Goal: Task Accomplishment & Management: Manage account settings

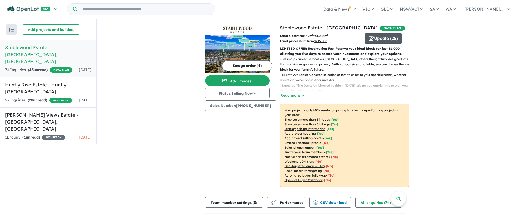
click at [380, 36] on button "Update ( 25 )" at bounding box center [384, 38] width 38 height 10
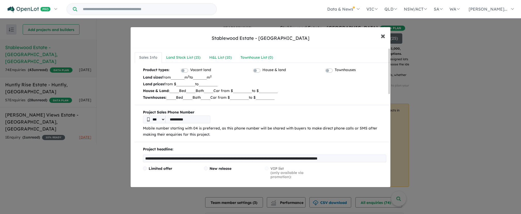
click at [388, 35] on button "× Close" at bounding box center [383, 36] width 15 height 14
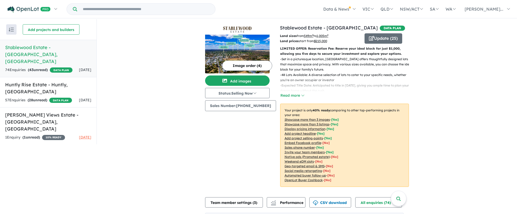
click at [51, 67] on div "74 Enquir ies ( 43 unread) DATA PLAN" at bounding box center [38, 70] width 67 height 6
click at [293, 96] on button "Read more" at bounding box center [292, 95] width 24 height 6
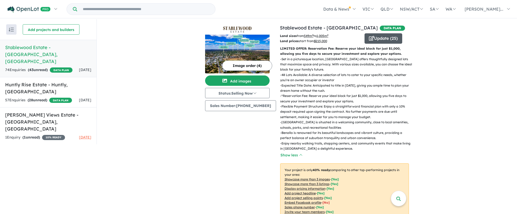
click at [383, 40] on button "Update ( 25 )" at bounding box center [384, 38] width 38 height 10
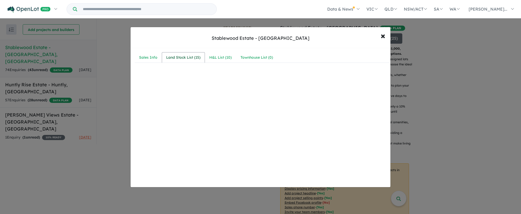
click at [185, 59] on div "Land Stock List ( 15 )" at bounding box center [183, 57] width 34 height 6
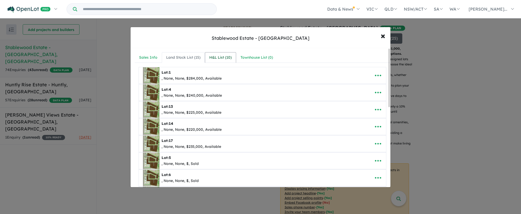
click at [220, 59] on div "H&L List ( 10 )" at bounding box center [220, 57] width 22 height 6
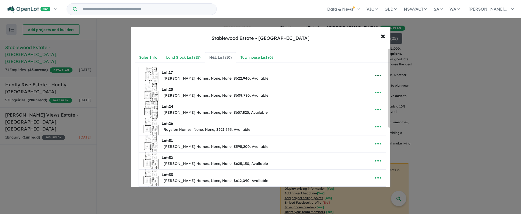
click at [375, 76] on icon "button" at bounding box center [378, 76] width 8 height 8
click at [365, 100] on link "Remove" at bounding box center [367, 100] width 38 height 12
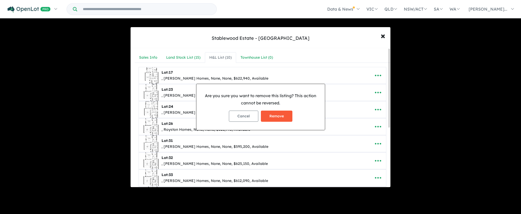
click at [282, 114] on button "Remove" at bounding box center [276, 116] width 31 height 11
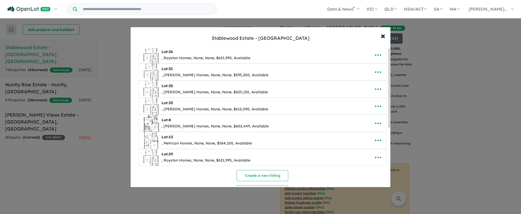
scroll to position [104, 0]
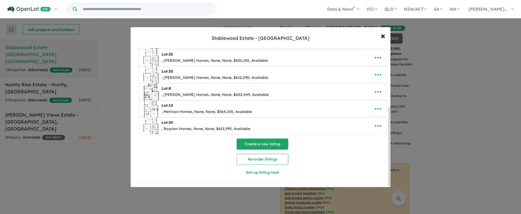
click at [280, 145] on button "Create a new listing" at bounding box center [263, 143] width 52 height 11
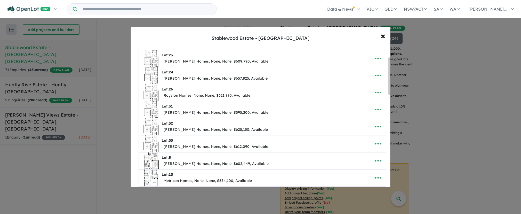
scroll to position [0, 0]
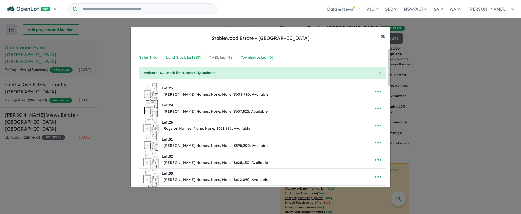
click at [383, 36] on span "×" at bounding box center [383, 35] width 5 height 11
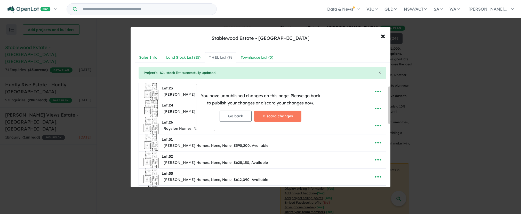
scroll to position [143, 0]
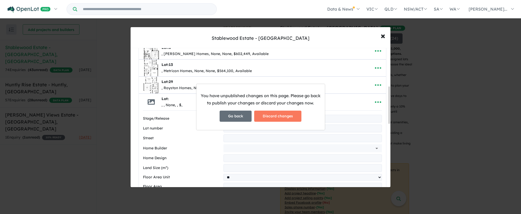
click at [236, 118] on button "Go back" at bounding box center [236, 116] width 32 height 11
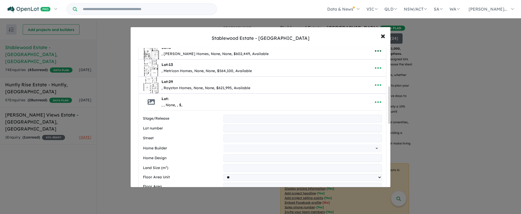
click at [376, 51] on icon "button" at bounding box center [378, 51] width 6 height 2
click at [358, 76] on link "Remove" at bounding box center [367, 76] width 38 height 12
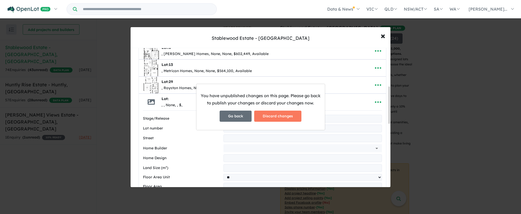
click at [237, 117] on button "Go back" at bounding box center [236, 116] width 32 height 11
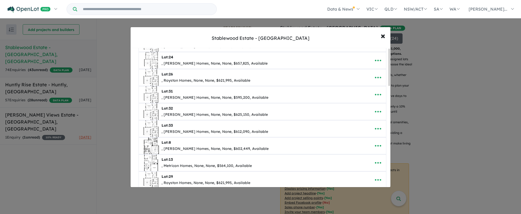
scroll to position [0, 0]
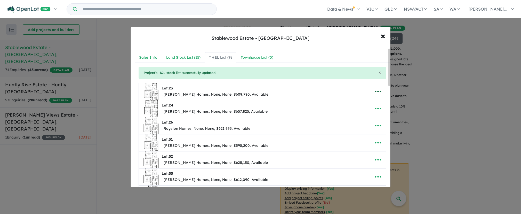
click at [375, 93] on icon "button" at bounding box center [378, 92] width 8 height 8
click at [352, 115] on link "Remove" at bounding box center [367, 116] width 38 height 12
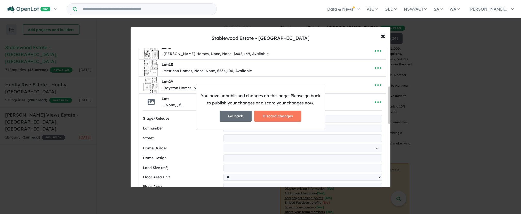
click at [222, 114] on button "Go back" at bounding box center [236, 116] width 32 height 11
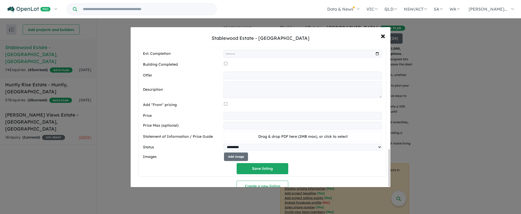
scroll to position [380, 0]
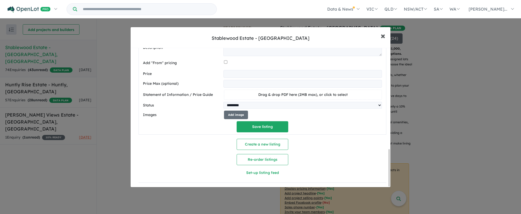
click at [382, 37] on span "×" at bounding box center [383, 35] width 5 height 11
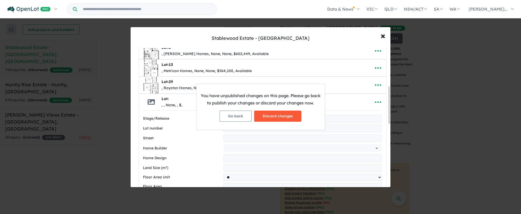
click at [270, 115] on button "Discard changes" at bounding box center [277, 116] width 47 height 11
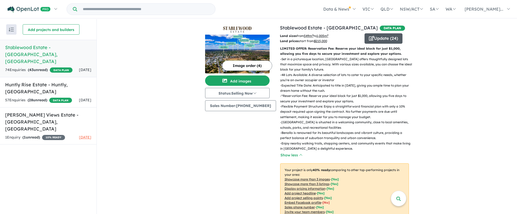
click at [377, 37] on button "Update ( 24 )" at bounding box center [384, 38] width 38 height 10
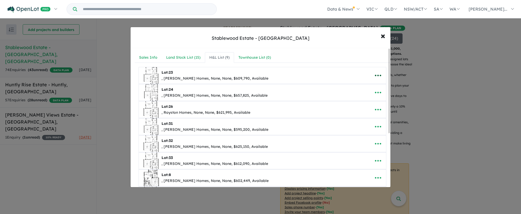
click at [377, 75] on icon "button" at bounding box center [378, 76] width 8 height 8
click at [361, 102] on link "Remove" at bounding box center [367, 100] width 38 height 12
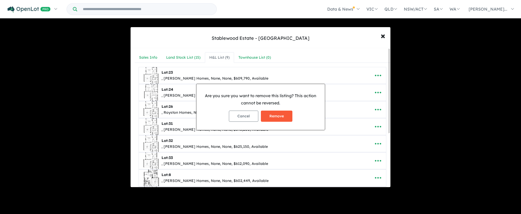
click at [282, 114] on button "Remove" at bounding box center [276, 116] width 31 height 11
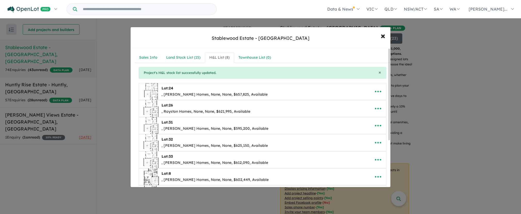
click at [374, 92] on icon "button" at bounding box center [378, 92] width 8 height 8
click at [358, 119] on link "Remove" at bounding box center [367, 116] width 38 height 12
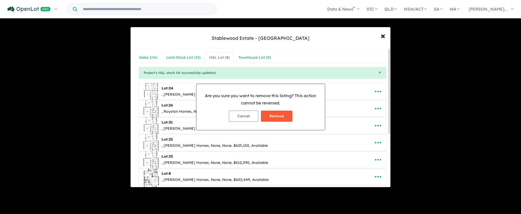
click at [282, 119] on button "Remove" at bounding box center [276, 116] width 31 height 11
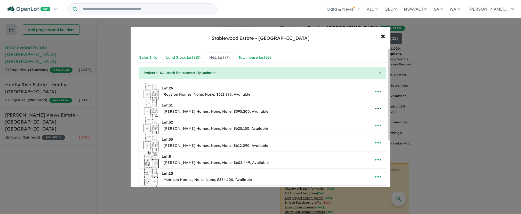
click at [377, 105] on icon "button" at bounding box center [378, 109] width 8 height 8
click at [363, 132] on link "Remove" at bounding box center [367, 133] width 38 height 12
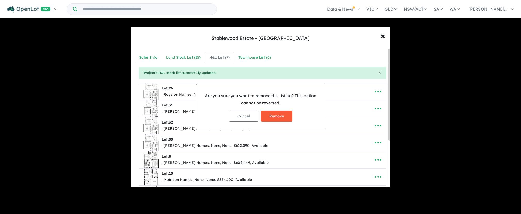
click at [292, 115] on button "Remove" at bounding box center [276, 116] width 31 height 11
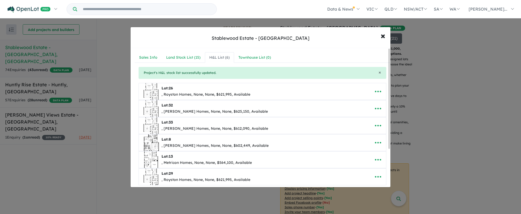
click at [378, 91] on icon "button" at bounding box center [378, 92] width 6 height 2
click at [358, 119] on link "Remove" at bounding box center [367, 116] width 38 height 12
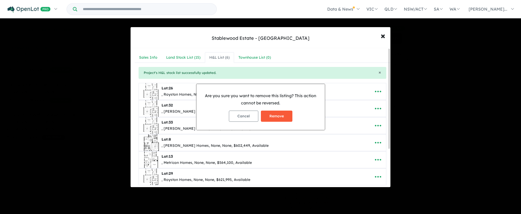
click at [283, 115] on button "Remove" at bounding box center [276, 116] width 31 height 11
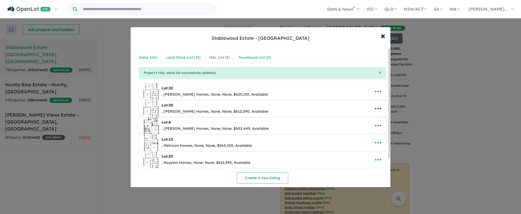
click at [376, 107] on icon "button" at bounding box center [378, 109] width 8 height 8
click at [360, 132] on link "Remove" at bounding box center [367, 133] width 38 height 12
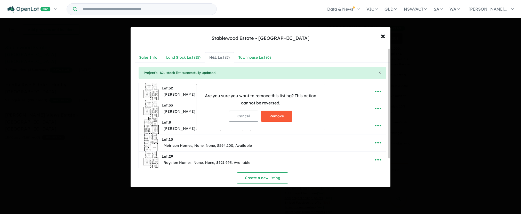
click at [278, 116] on button "Remove" at bounding box center [276, 116] width 31 height 11
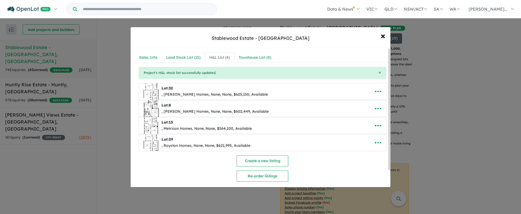
click at [378, 126] on icon "button" at bounding box center [378, 126] width 6 height 2
click at [362, 146] on link "Remove" at bounding box center [367, 150] width 38 height 12
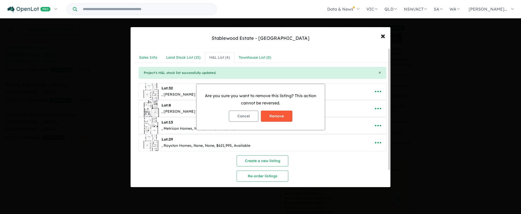
click at [275, 114] on button "Remove" at bounding box center [276, 116] width 31 height 11
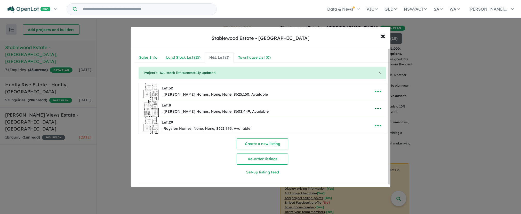
click at [378, 108] on icon "button" at bounding box center [378, 109] width 6 height 2
click at [361, 133] on link "Remove" at bounding box center [367, 133] width 38 height 12
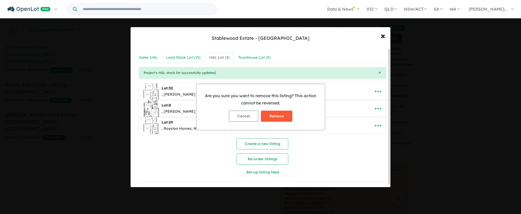
click at [275, 116] on button "Remove" at bounding box center [276, 116] width 31 height 11
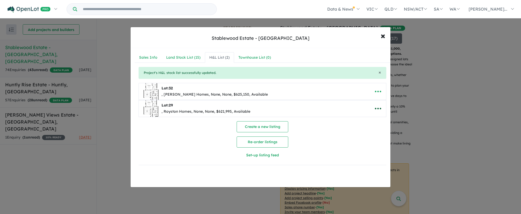
click at [375, 108] on icon "button" at bounding box center [378, 109] width 6 height 2
click at [361, 131] on link "Remove" at bounding box center [367, 133] width 38 height 12
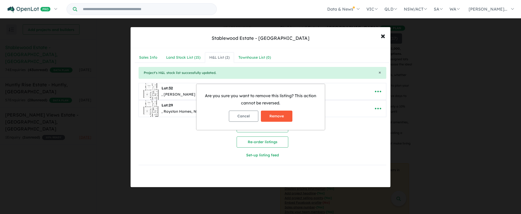
click at [277, 116] on button "Remove" at bounding box center [276, 116] width 31 height 11
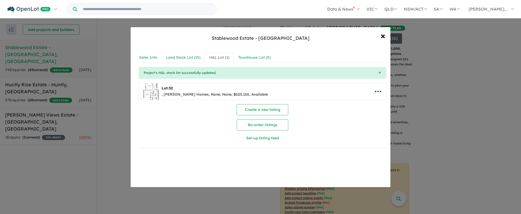
click at [378, 90] on icon "button" at bounding box center [378, 92] width 8 height 8
click at [353, 112] on link "Remove" at bounding box center [367, 116] width 38 height 12
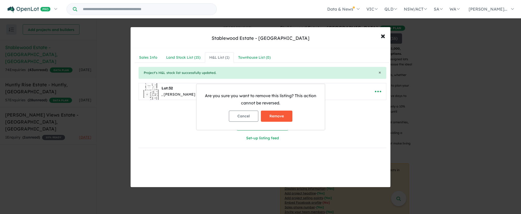
click at [274, 118] on button "Remove" at bounding box center [276, 116] width 31 height 11
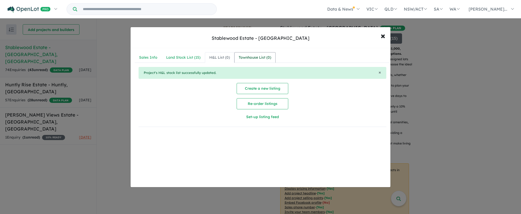
click at [262, 58] on div "Townhouse List ( 0 )" at bounding box center [255, 57] width 33 height 6
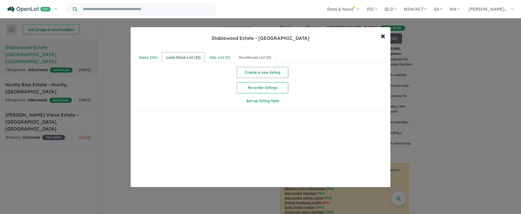
click at [173, 56] on div "Land Stock List ( 15 )" at bounding box center [183, 57] width 34 height 6
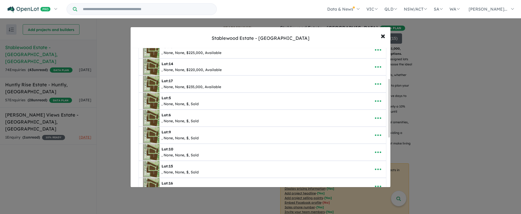
scroll to position [82, 0]
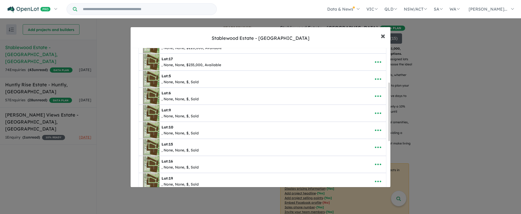
click at [384, 36] on span "×" at bounding box center [383, 35] width 5 height 11
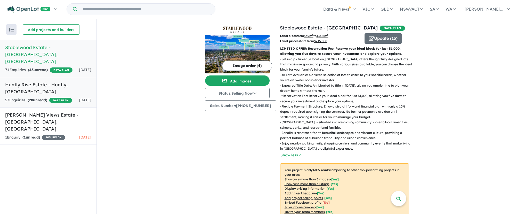
click at [51, 97] on div "57 Enquir ies ( 28 unread) DATA PLAN" at bounding box center [38, 100] width 67 height 6
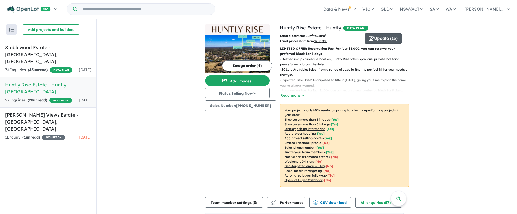
click at [378, 35] on button "Update ( 15 )" at bounding box center [383, 38] width 37 height 10
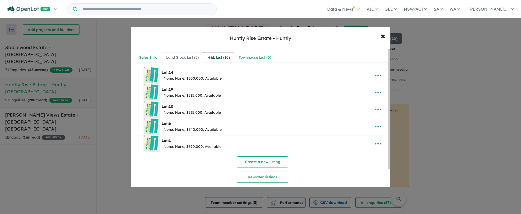
click at [215, 57] on div "H&L List ( 10 )" at bounding box center [219, 57] width 22 height 6
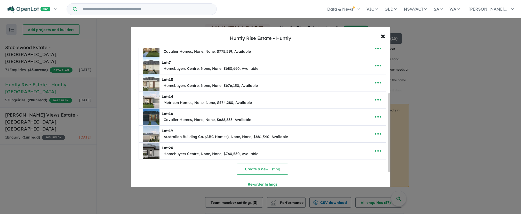
scroll to position [81, 0]
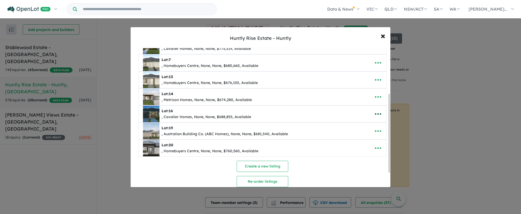
click at [380, 114] on button "button" at bounding box center [378, 114] width 16 height 12
click at [365, 140] on link "Remove" at bounding box center [367, 139] width 38 height 12
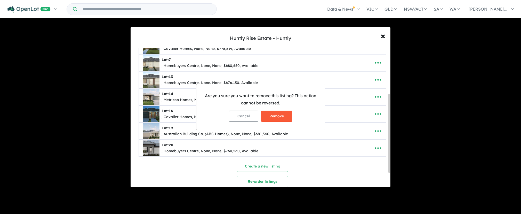
click at [274, 115] on button "Remove" at bounding box center [276, 116] width 31 height 11
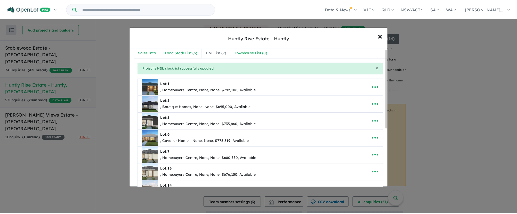
scroll to position [0, 0]
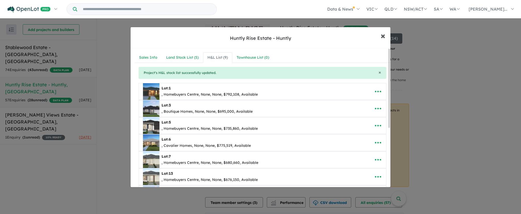
click at [383, 36] on span "×" at bounding box center [383, 35] width 5 height 11
